Goal: Information Seeking & Learning: Learn about a topic

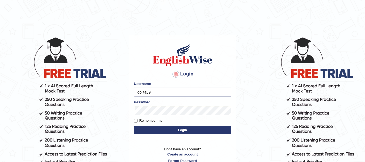
click at [191, 131] on button "Login" at bounding box center [182, 130] width 97 height 8
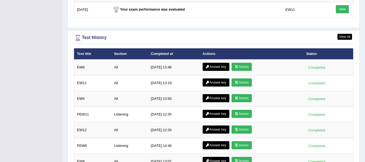
scroll to position [703, 0]
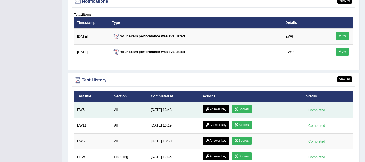
click at [245, 105] on link "Scores" at bounding box center [241, 109] width 20 height 8
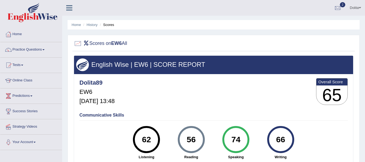
click at [364, 29] on html "Toggle navigation Home Practice Questions Speaking Practice Read Aloud Repeat S…" at bounding box center [182, 81] width 365 height 162
click at [45, 49] on span at bounding box center [43, 49] width 2 height 1
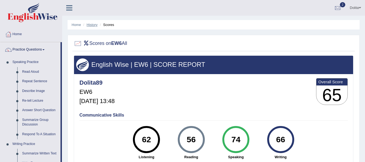
click at [92, 25] on link "History" at bounding box center [92, 25] width 11 height 4
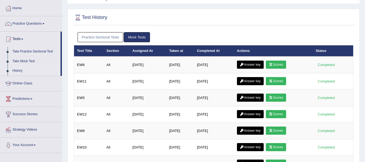
scroll to position [26, 0]
click at [136, 37] on link "Mock Tests" at bounding box center [137, 37] width 26 height 10
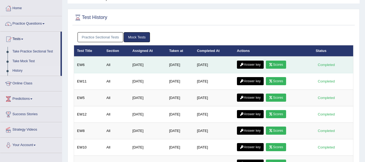
click at [248, 63] on link "Answer key" at bounding box center [250, 64] width 27 height 8
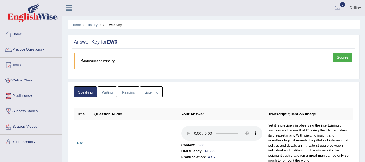
click at [129, 93] on link "Reading" at bounding box center [128, 91] width 22 height 11
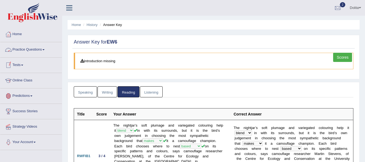
click at [44, 49] on link "Practice Questions" at bounding box center [31, 48] width 62 height 13
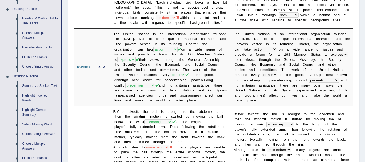
scroll to position [154, 0]
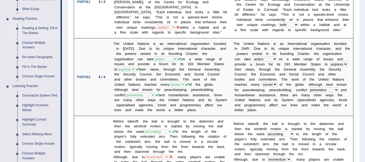
click at [28, 28] on link "Reading & Writing: Fill In The Blanks" at bounding box center [40, 30] width 41 height 14
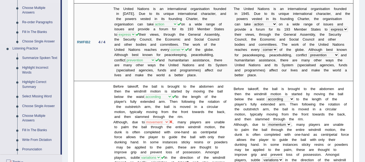
scroll to position [368, 0]
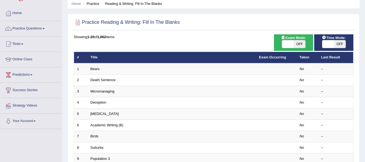
scroll to position [24, 0]
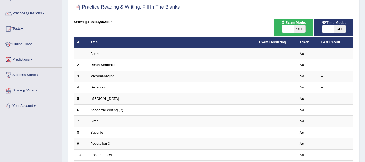
click at [364, 65] on html "Toggle navigation Home Practice Questions Speaking Practice Read Aloud Repeat S…" at bounding box center [182, 45] width 365 height 162
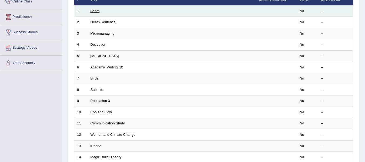
click at [97, 11] on link "Bears" at bounding box center [94, 11] width 9 height 4
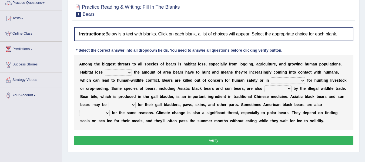
scroll to position [48, 0]
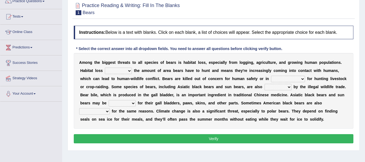
click at [132, 72] on select "increases reduces complies interacts" at bounding box center [118, 70] width 27 height 6
select select "increases"
click at [131, 68] on select "increases reduces complies interacts" at bounding box center [118, 70] width 27 height 6
click at [305, 80] on select "coalition retaliation appreciation disinformation" at bounding box center [288, 79] width 34 height 6
click at [305, 76] on select "coalition retaliation appreciation disinformation" at bounding box center [288, 79] width 34 height 6
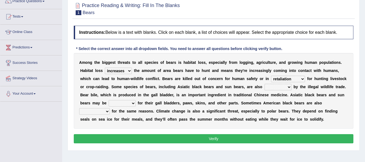
click at [305, 80] on select "coalition retaliation appreciation disinformation" at bounding box center [288, 79] width 34 height 6
click at [240, 97] on div "A m o n g t h e b i g g e s t t h r e a t s t o a l l s p e c i e s o f b e a r…" at bounding box center [213, 91] width 279 height 76
click at [305, 80] on select "coalition retaliation appreciation disinformation" at bounding box center [288, 79] width 34 height 6
select select "coalition"
click at [305, 76] on select "coalition retaliation appreciation disinformation" at bounding box center [288, 79] width 34 height 6
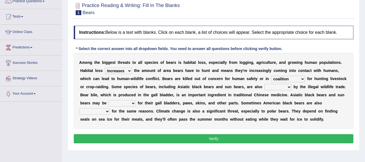
click at [305, 80] on select "coalition retaliation appreciation disinformation" at bounding box center [288, 79] width 34 height 6
click at [305, 76] on select "coalition retaliation appreciation disinformation" at bounding box center [288, 79] width 34 height 6
click at [291, 89] on select "protected prohibited fattened threatened" at bounding box center [277, 87] width 27 height 6
select select "prohibited"
click at [291, 84] on select "protected prohibited fattened threatened" at bounding box center [277, 87] width 27 height 6
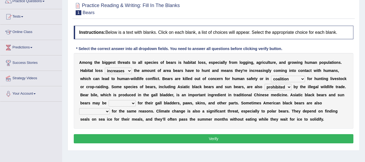
click at [136, 101] on select "poached squelched coached blenched" at bounding box center [122, 103] width 27 height 6
select select "squelched"
click at [136, 100] on select "poached squelched coached blenched" at bounding box center [122, 103] width 27 height 6
click at [127, 121] on b "e" at bounding box center [126, 119] width 2 height 4
click at [110, 111] on select "begot foreseen encountered targeted" at bounding box center [94, 111] width 31 height 6
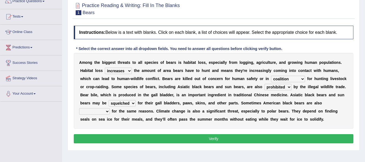
select select "targeted"
click at [110, 108] on select "begot foreseen encountered targeted" at bounding box center [94, 111] width 31 height 6
click at [178, 143] on button "Verify" at bounding box center [213, 138] width 279 height 9
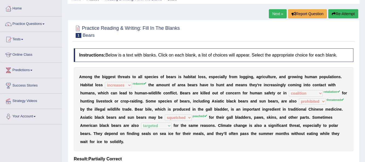
scroll to position [0, 0]
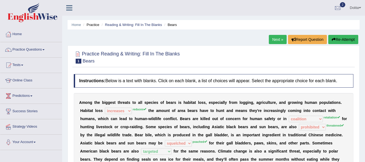
click at [273, 38] on link "Next »" at bounding box center [278, 39] width 18 height 9
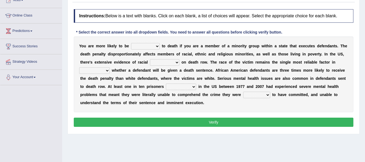
click at [158, 47] on select "penalized blamed complained sentenced" at bounding box center [145, 46] width 29 height 6
select select "sentenced"
click at [134, 43] on select "penalized blamed complained sentenced" at bounding box center [145, 46] width 29 height 6
click at [179, 62] on select "bias equality appearance background" at bounding box center [164, 62] width 29 height 6
select select "bias"
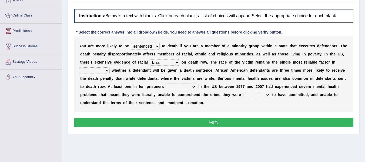
click at [179, 59] on select "bias equality appearance background" at bounding box center [164, 62] width 29 height 6
click at [179, 64] on select "bias equality appearance background" at bounding box center [164, 62] width 29 height 6
click at [110, 72] on select "determining adjoining undermining examining" at bounding box center [94, 70] width 31 height 6
select select "determining"
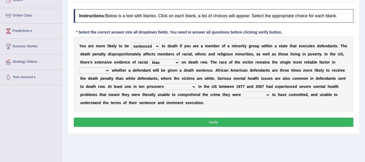
click at [110, 67] on select "determining adjoining undermining examining" at bounding box center [94, 70] width 31 height 6
click at [110, 73] on select "determining adjoining undermining examining" at bounding box center [94, 70] width 31 height 6
click at [128, 80] on b "w" at bounding box center [127, 78] width 3 height 4
click at [196, 87] on select "electrocuted persecuted executed captured" at bounding box center [181, 86] width 30 height 6
select select "persecuted"
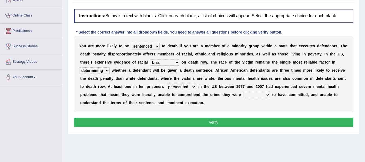
click at [196, 84] on select "electrocuted persecuted executed captured" at bounding box center [181, 86] width 30 height 6
click at [243, 98] on select "alleged acclaimed persuaded claimed" at bounding box center [256, 95] width 27 height 6
select select "persuaded"
click at [243, 98] on select "alleged acclaimed persuaded claimed" at bounding box center [256, 95] width 27 height 6
click at [151, 121] on button "Verify" at bounding box center [213, 121] width 279 height 9
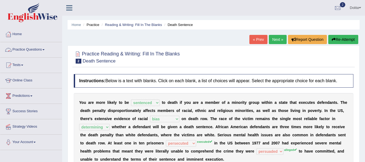
click at [48, 50] on link "Practice Questions" at bounding box center [31, 48] width 62 height 13
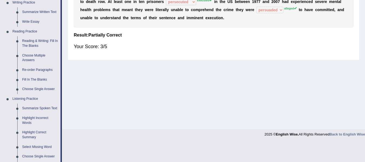
scroll to position [142, 0]
click at [40, 78] on link "Fill In The Blanks" at bounding box center [40, 79] width 41 height 10
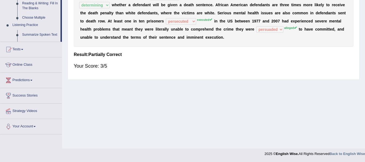
scroll to position [97, 0]
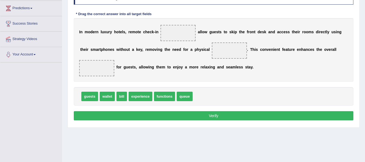
scroll to position [88, 0]
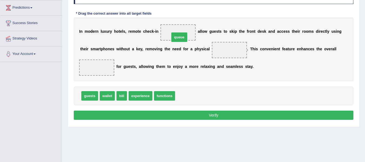
drag, startPoint x: 188, startPoint y: 97, endPoint x: 183, endPoint y: 39, distance: 58.6
drag, startPoint x: 181, startPoint y: 32, endPoint x: 252, endPoint y: 50, distance: 73.3
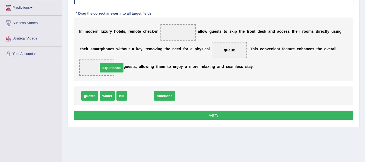
drag, startPoint x: 145, startPoint y: 97, endPoint x: 116, endPoint y: 69, distance: 39.9
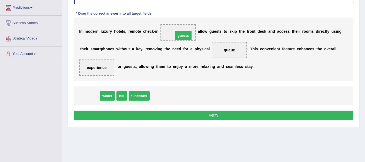
drag, startPoint x: 90, startPoint y: 95, endPoint x: 188, endPoint y: 36, distance: 114.5
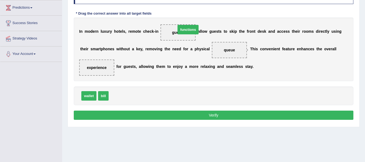
drag, startPoint x: 127, startPoint y: 95, endPoint x: 194, endPoint y: 29, distance: 94.3
click at [250, 118] on button "Verify" at bounding box center [213, 114] width 279 height 9
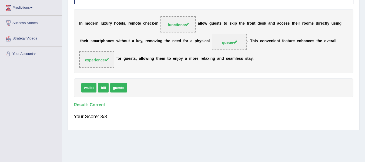
scroll to position [26, 0]
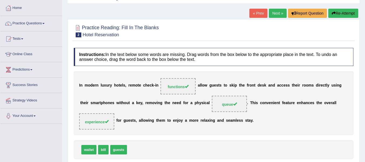
click at [273, 16] on link "Next »" at bounding box center [278, 13] width 18 height 9
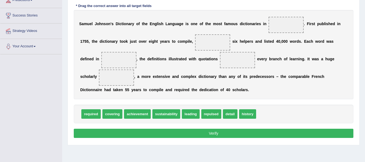
drag, startPoint x: 254, startPoint y: 115, endPoint x: 295, endPoint y: 29, distance: 95.3
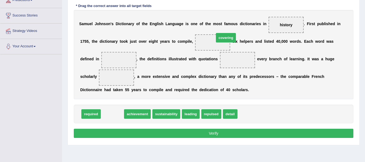
drag, startPoint x: 117, startPoint y: 115, endPoint x: 230, endPoint y: 39, distance: 136.4
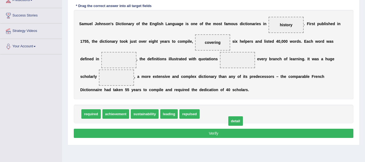
drag, startPoint x: 210, startPoint y: 117, endPoint x: 237, endPoint y: 124, distance: 27.9
click at [115, 113] on span "achievement" at bounding box center [115, 113] width 27 height 9
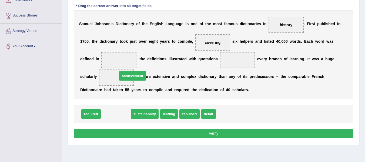
drag, startPoint x: 115, startPoint y: 113, endPoint x: 133, endPoint y: 78, distance: 39.8
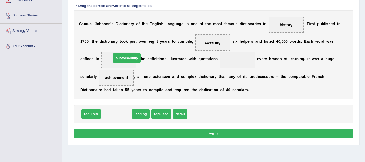
drag, startPoint x: 117, startPoint y: 114, endPoint x: 128, endPoint y: 59, distance: 55.6
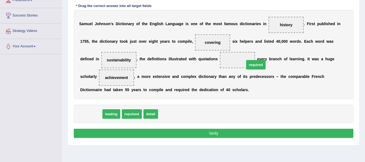
drag, startPoint x: 89, startPoint y: 113, endPoint x: 255, endPoint y: 64, distance: 172.9
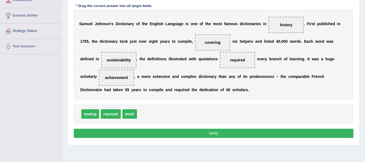
click at [195, 134] on button "Verify" at bounding box center [213, 132] width 279 height 9
